Goal: Task Accomplishment & Management: Manage account settings

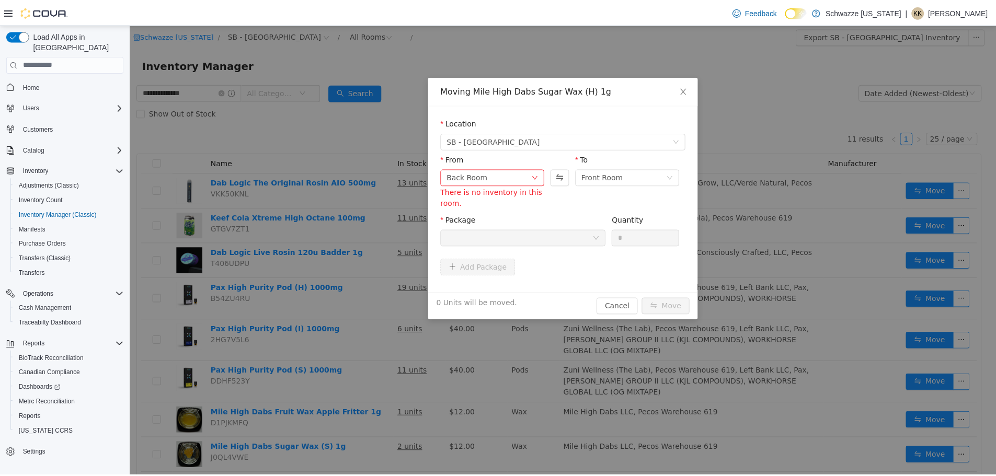
scroll to position [105, 0]
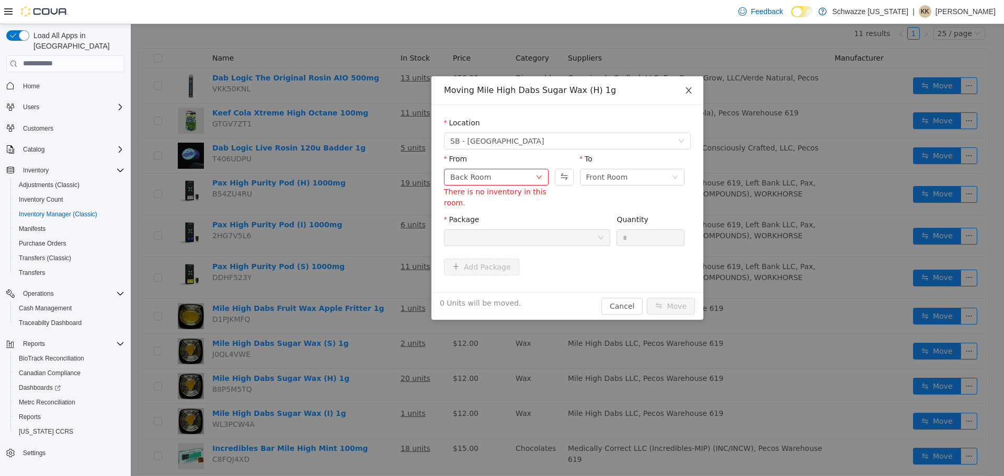
click at [690, 86] on icon "icon: close" at bounding box center [688, 90] width 8 height 8
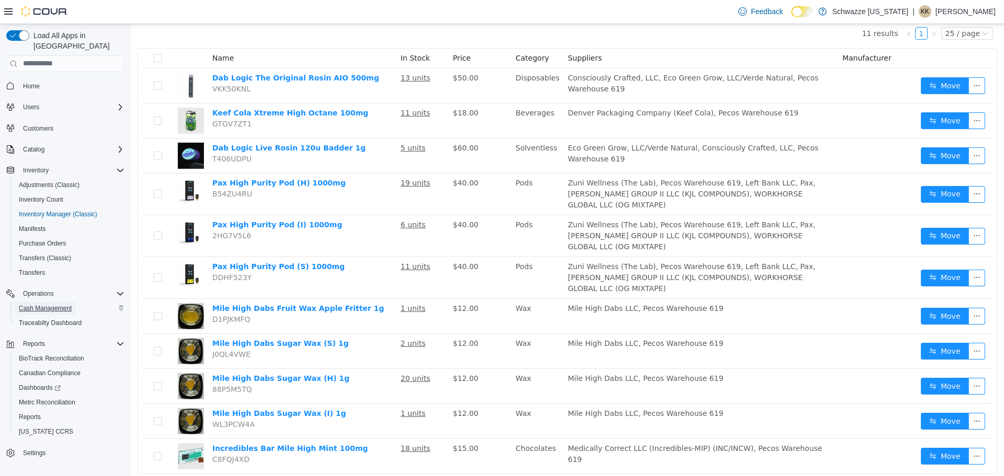
click at [38, 304] on span "Cash Management" at bounding box center [45, 308] width 53 height 8
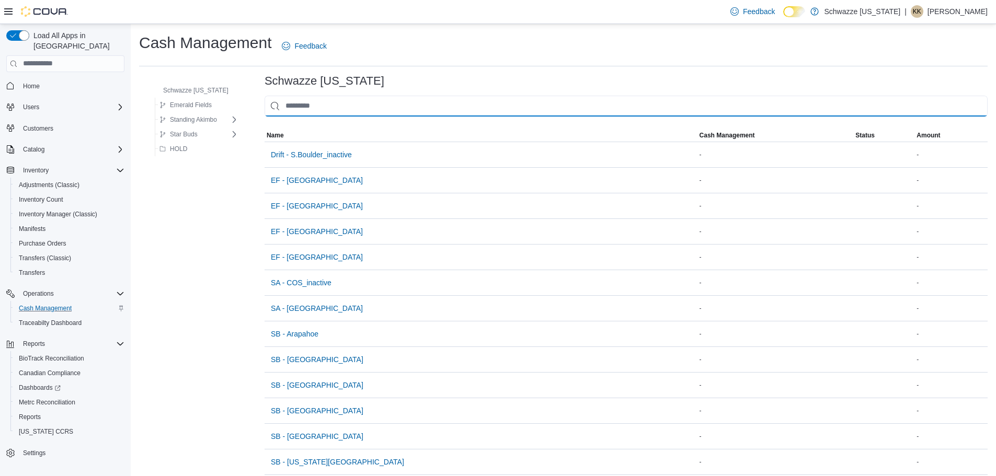
click at [300, 108] on input "This is a search bar. As you type, the results lower in the page will automatic…" at bounding box center [626, 106] width 723 height 21
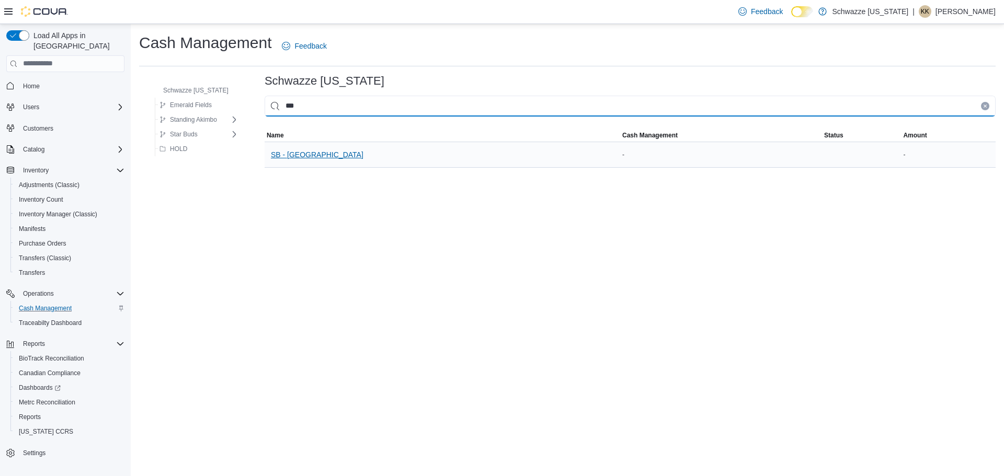
type input "***"
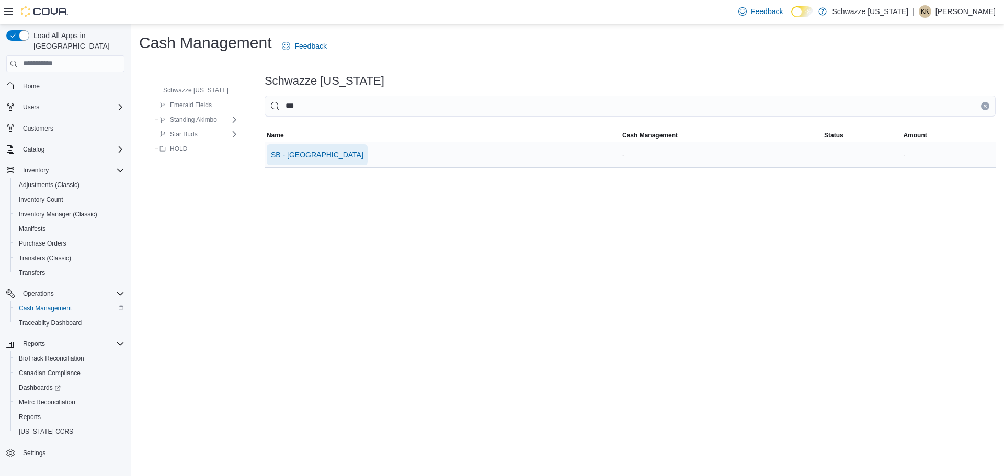
click at [331, 153] on span "SB - [GEOGRAPHIC_DATA]" at bounding box center [317, 155] width 93 height 10
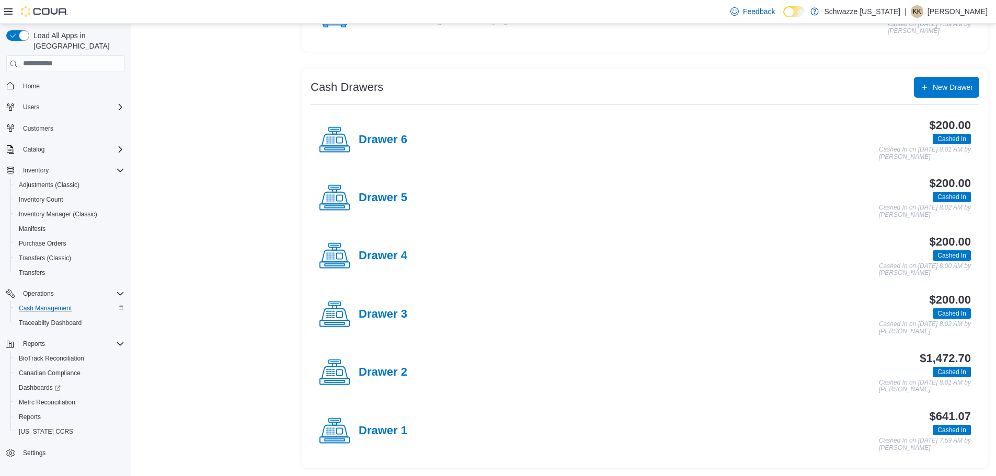
scroll to position [159, 0]
click at [395, 318] on h4 "Drawer 3" at bounding box center [383, 314] width 49 height 14
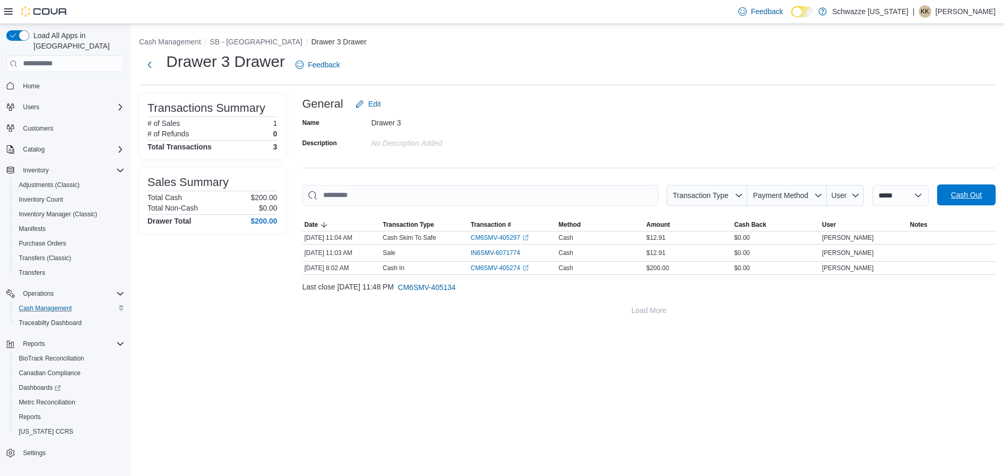
click at [971, 198] on span "Cash Out" at bounding box center [965, 195] width 31 height 10
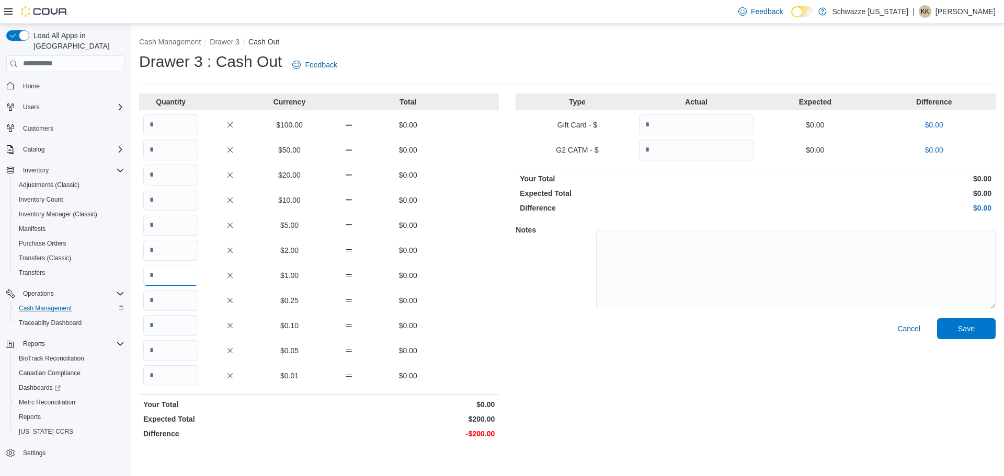
click at [190, 274] on input "Quantity" at bounding box center [170, 275] width 55 height 21
type input "***"
click at [501, 342] on div "Quantity Currency Total $100.00 $0.00 $50.00 $0.00 $20.00 $0.00 $10.00 $0.00 $5…" at bounding box center [567, 269] width 856 height 350
click at [973, 331] on span "Save" at bounding box center [966, 328] width 17 height 10
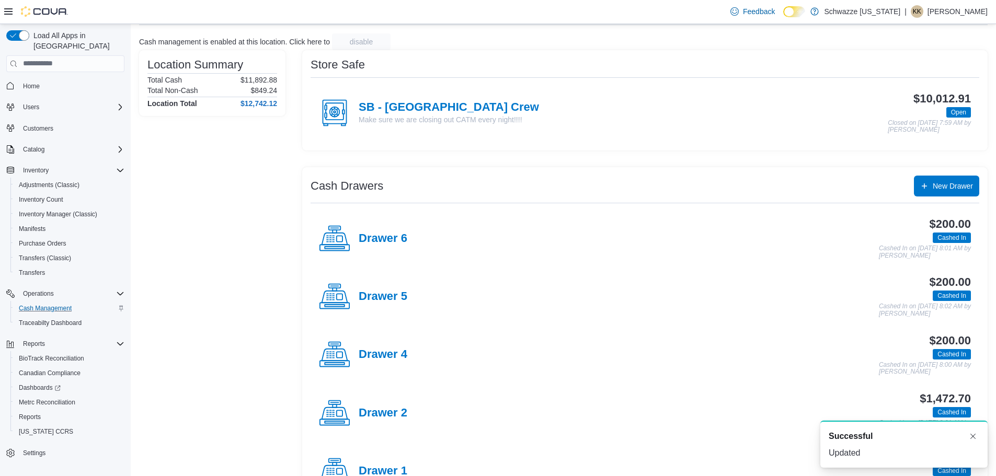
scroll to position [159, 0]
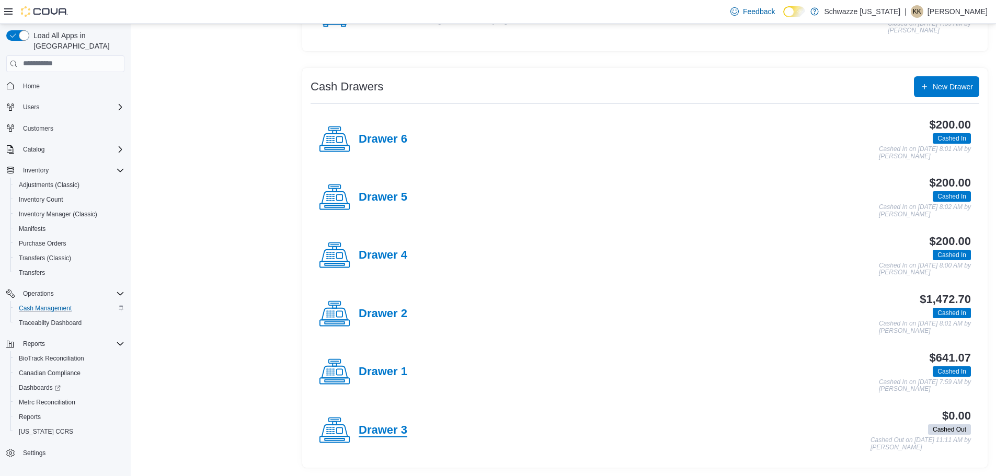
click at [383, 432] on h4 "Drawer 3" at bounding box center [383, 431] width 49 height 14
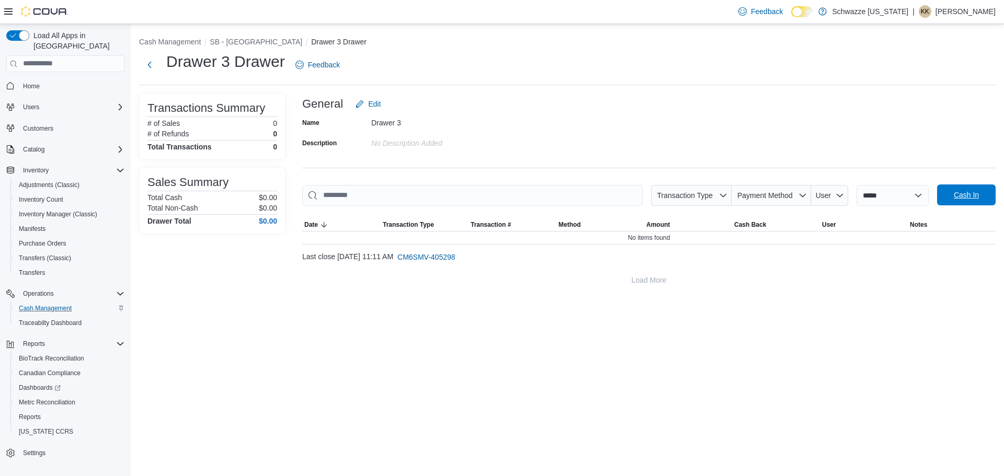
click at [949, 193] on span "Cash In" at bounding box center [966, 195] width 46 height 21
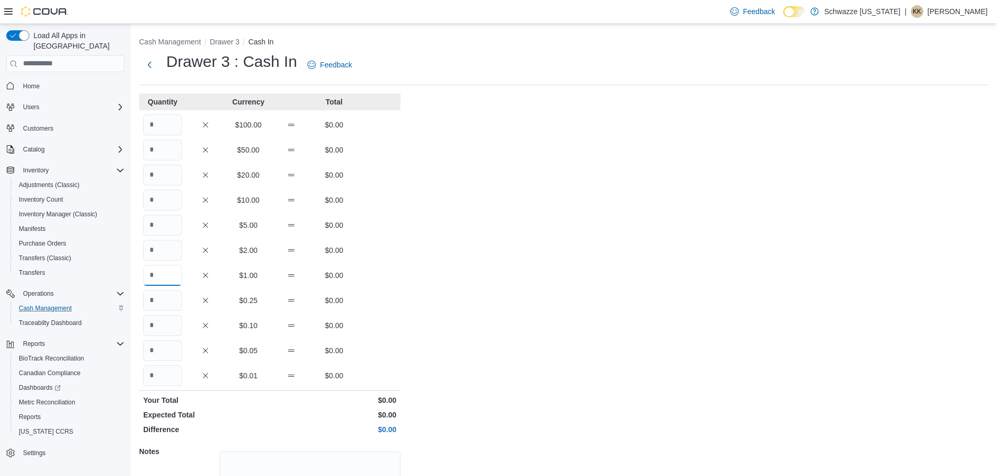
click at [167, 274] on input "Quantity" at bounding box center [162, 275] width 39 height 21
type input "***"
click at [452, 254] on div "Cash Management Drawer 3 Cash In Drawer 3 : Cash In Feedback Quantity Currency …" at bounding box center [563, 296] width 865 height 545
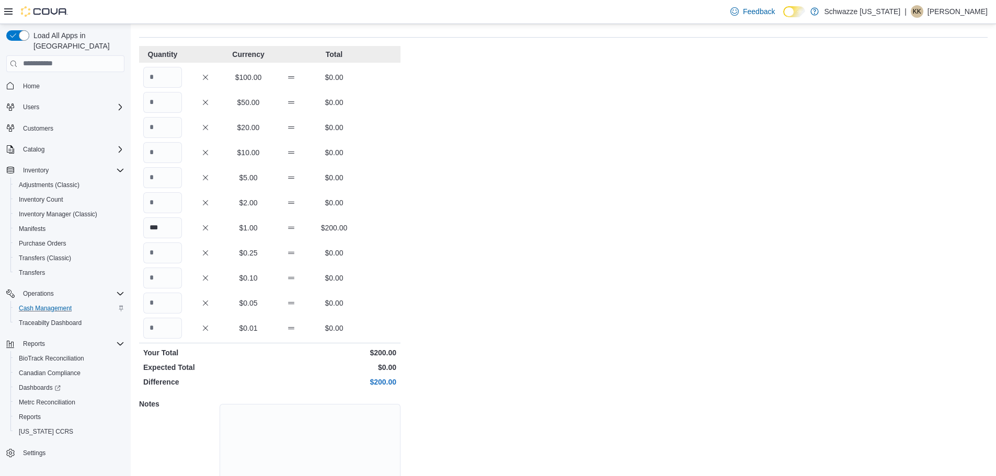
scroll to position [93, 0]
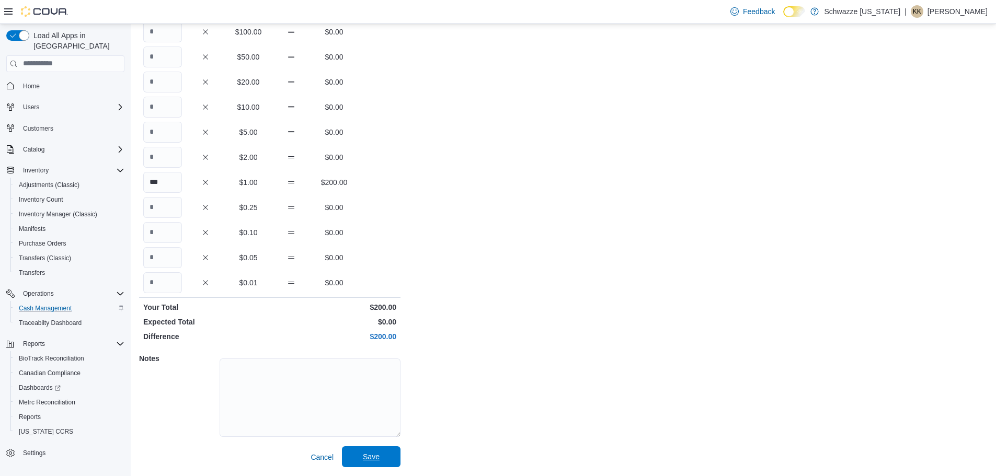
click at [362, 460] on span "Save" at bounding box center [371, 456] width 46 height 21
